Goal: Check status: Check status

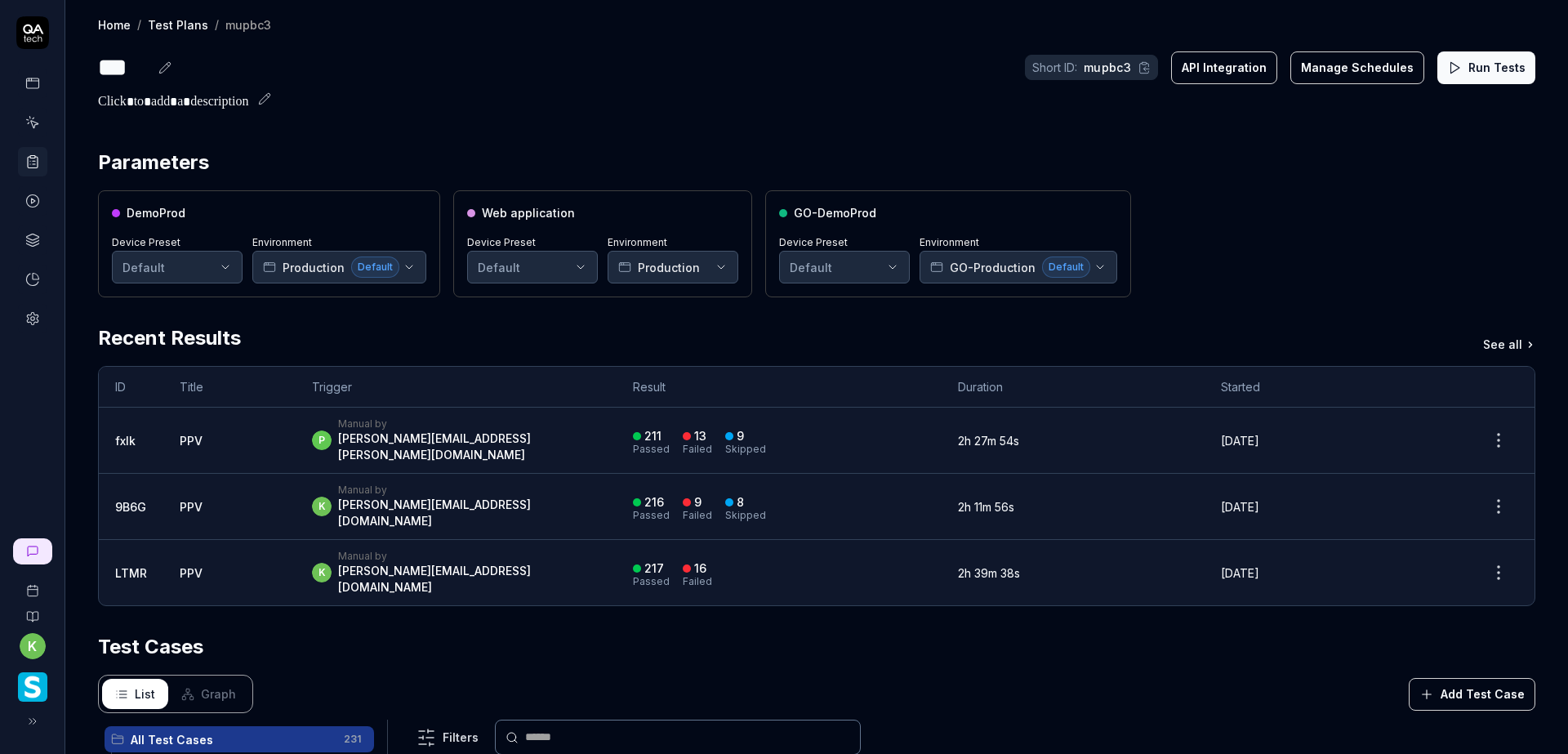
click at [1473, 65] on button "Run Tests" at bounding box center [1486, 67] width 98 height 32
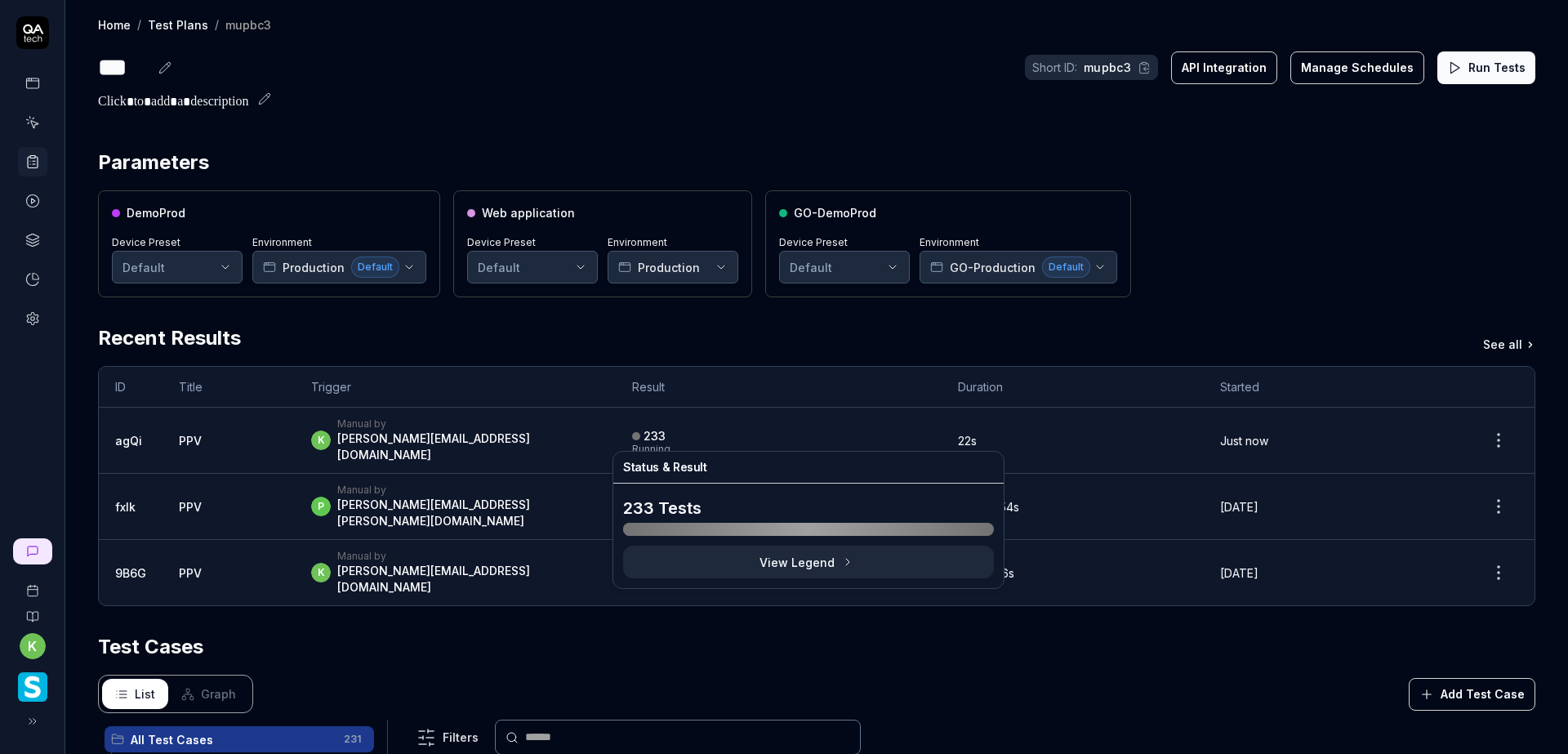
click at [904, 442] on div "233 Running" at bounding box center [778, 440] width 293 height 27
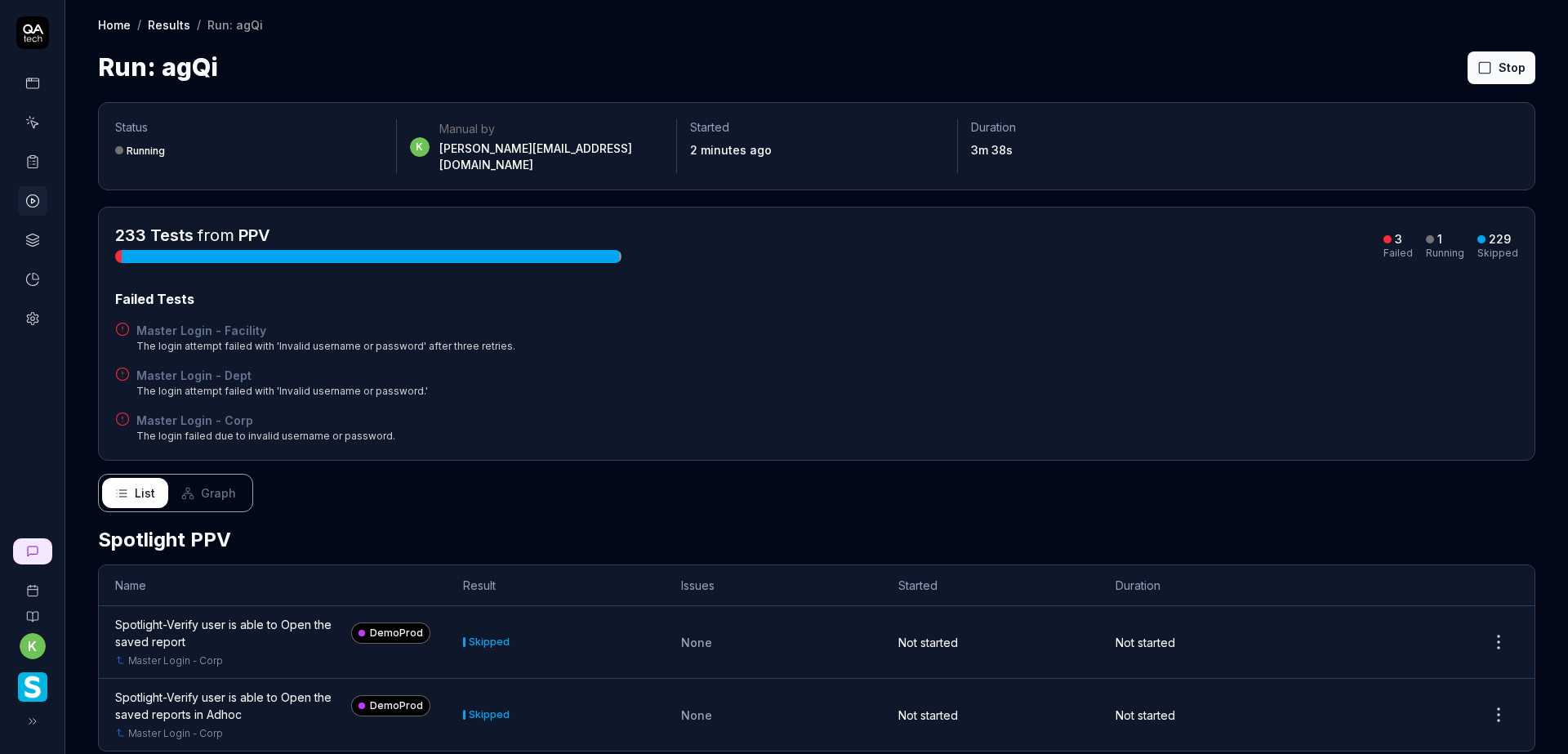
click at [1488, 74] on button "Stop" at bounding box center [1501, 67] width 67 height 32
